Goal: Task Accomplishment & Management: Complete application form

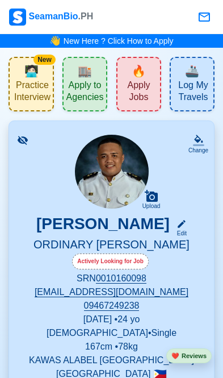
click at [154, 98] on span "Apply Jobs" at bounding box center [139, 92] width 38 height 26
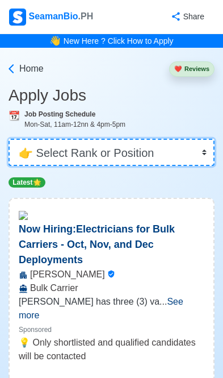
click at [166, 155] on select "👉 Select Rank or Position Master Chief Officer 2nd Officer 3rd Officer Junior O…" at bounding box center [112, 152] width 206 height 27
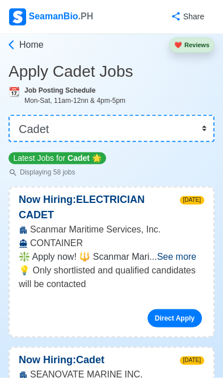
scroll to position [24, 0]
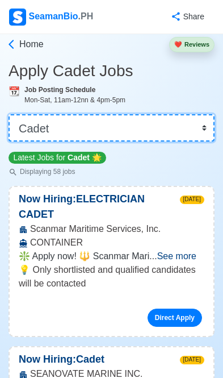
click at [181, 136] on select "👉 Select Rank or Position Master Chief Officer 2nd Officer 3rd Officer Junior O…" at bounding box center [112, 127] width 206 height 27
select select "Ordinary [PERSON_NAME]"
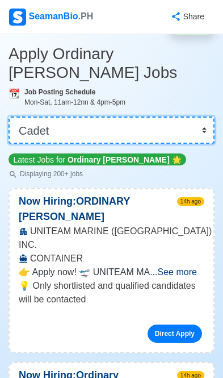
click at [171, 116] on select "👉 Select Rank or Position Master Chief Officer 2nd Officer 3rd Officer Junior O…" at bounding box center [112, 129] width 206 height 27
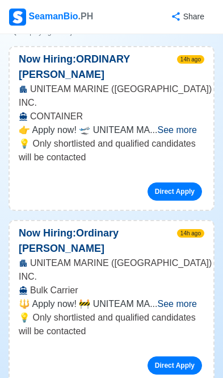
scroll to position [185, 0]
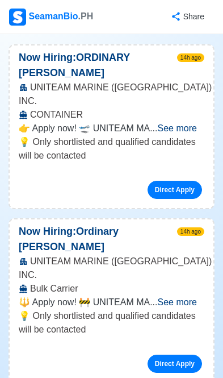
click at [197, 297] on span "See more" at bounding box center [177, 302] width 39 height 10
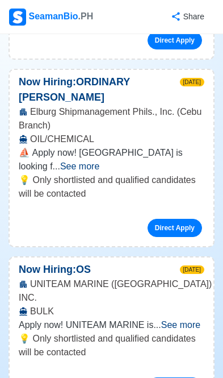
scroll to position [791, 0]
click at [195, 320] on span "See more" at bounding box center [180, 325] width 39 height 10
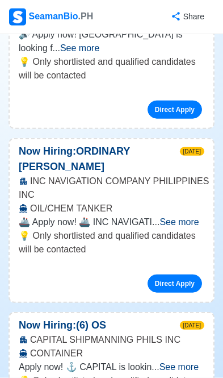
scroll to position [1336, 0]
